Goal: Entertainment & Leisure: Consume media (video, audio)

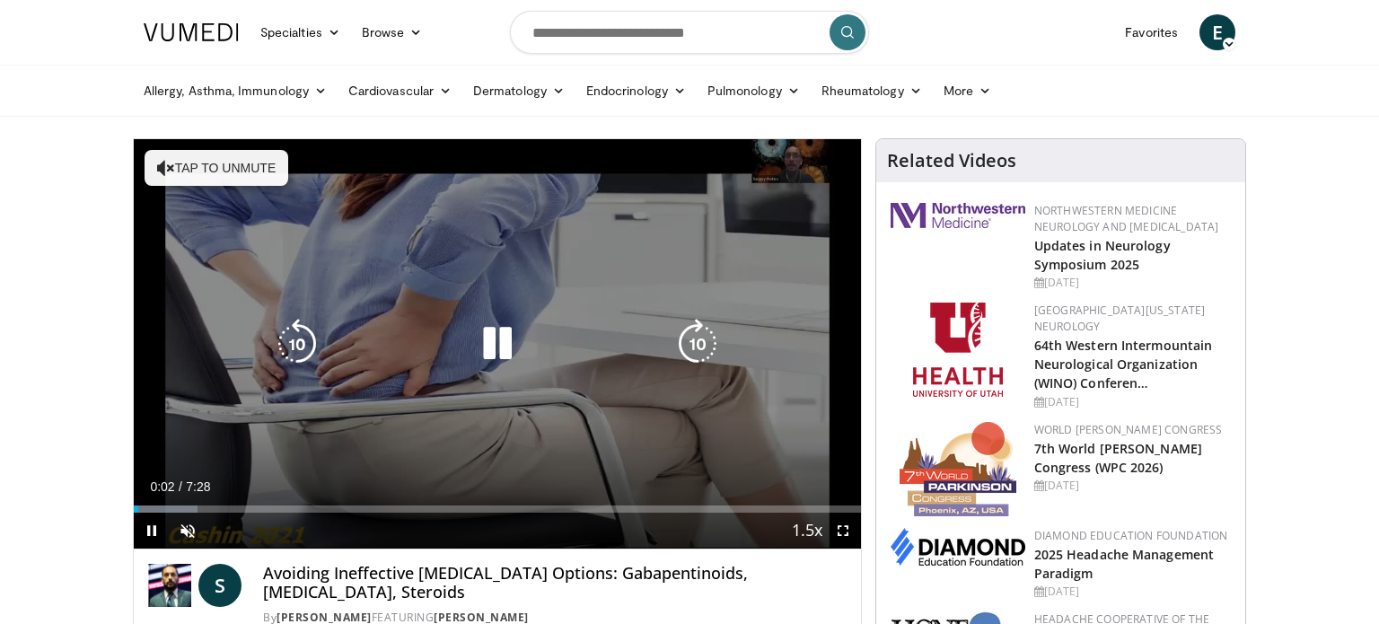
click at [202, 168] on button "Tap to unmute" at bounding box center [217, 168] width 144 height 36
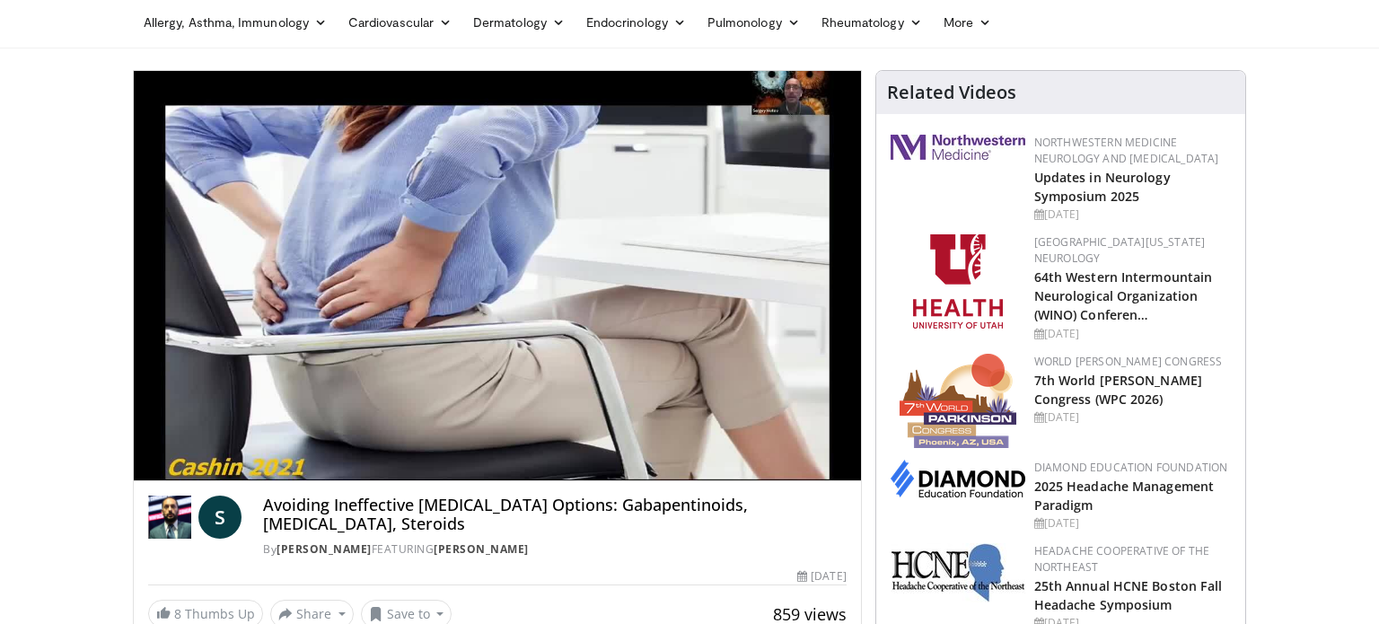
scroll to position [72, 0]
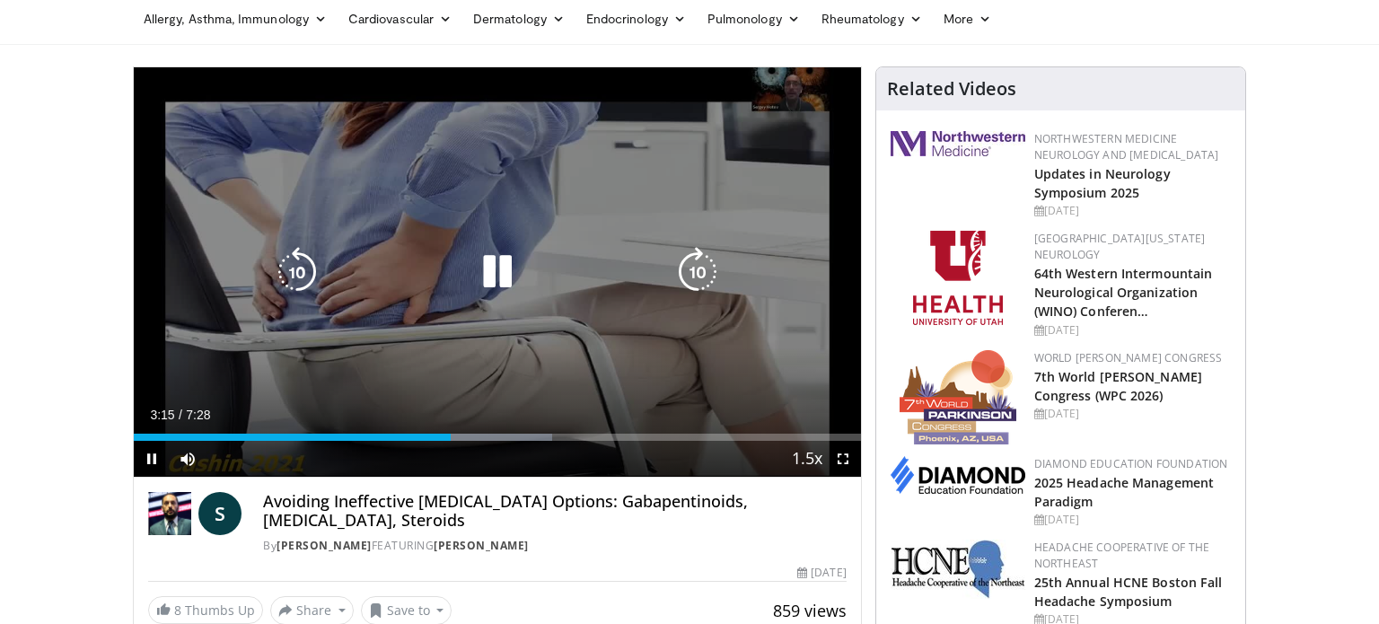
click at [497, 266] on icon "Video Player" at bounding box center [497, 272] width 50 height 50
